Goal: Find specific page/section: Find specific page/section

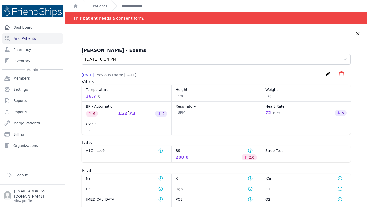
select select "1029"
click at [20, 38] on link "Find Patients" at bounding box center [32, 38] width 61 height 10
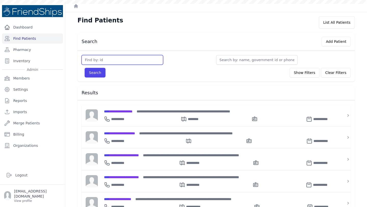
click at [108, 59] on input "text" at bounding box center [123, 60] width 82 height 10
type input "25"
click at [96, 71] on button "Search" at bounding box center [95, 73] width 21 height 10
